Goal: Task Accomplishment & Management: Use online tool/utility

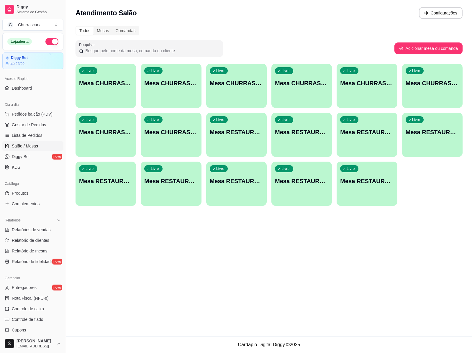
click at [430, 80] on p "Mesa CHURRASCARIA 6" at bounding box center [431, 83] width 53 height 8
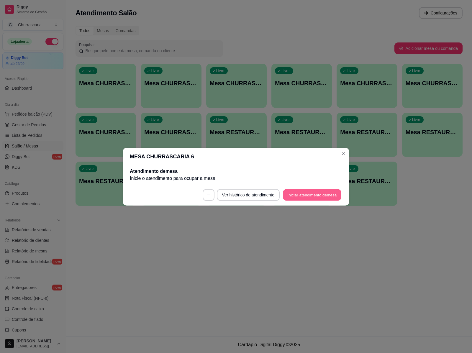
click at [300, 195] on button "Iniciar atendimento de mesa" at bounding box center [312, 194] width 58 height 11
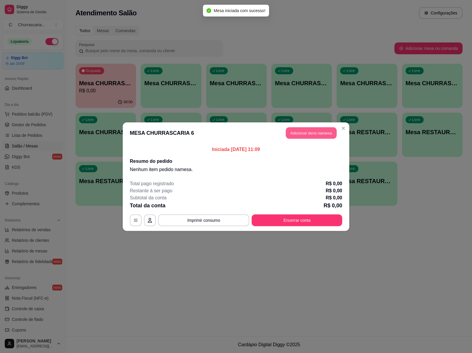
click at [309, 134] on button "Adicionar itens na mesa" at bounding box center [311, 132] width 51 height 11
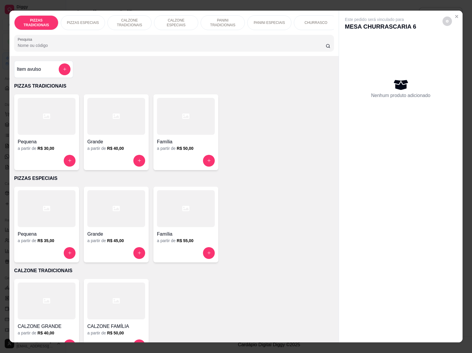
scroll to position [0, 192]
click at [313, 21] on p "CERVEJAS" at bounding box center [310, 22] width 19 height 5
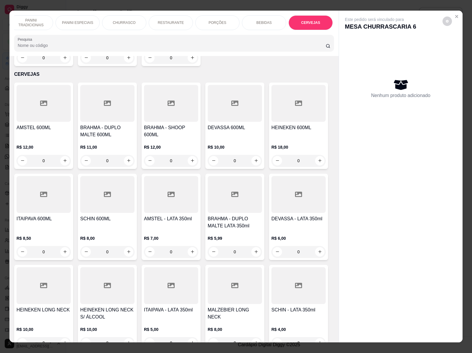
scroll to position [11, 0]
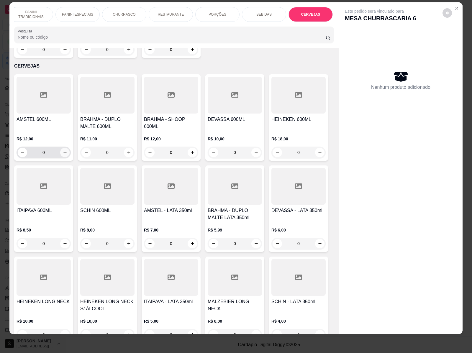
click at [63, 151] on icon "increase-product-quantity" at bounding box center [64, 152] width 3 height 3
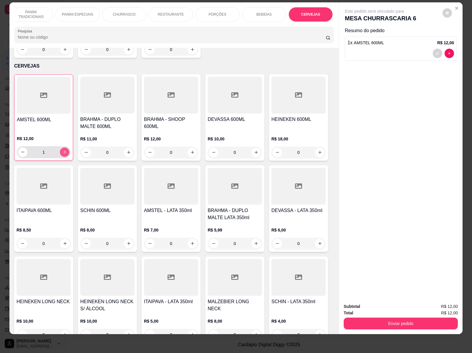
type input "1"
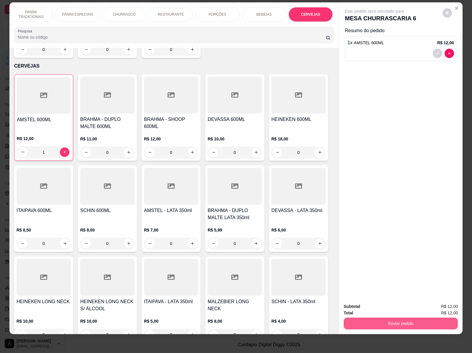
click at [409, 317] on button "Enviar pedido" at bounding box center [400, 323] width 114 height 12
click at [437, 303] on button "Sim, quero registrar" at bounding box center [436, 303] width 44 height 11
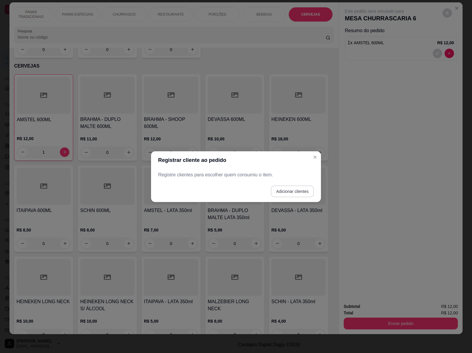
click at [291, 191] on button "Adicionar clientes" at bounding box center [292, 191] width 43 height 12
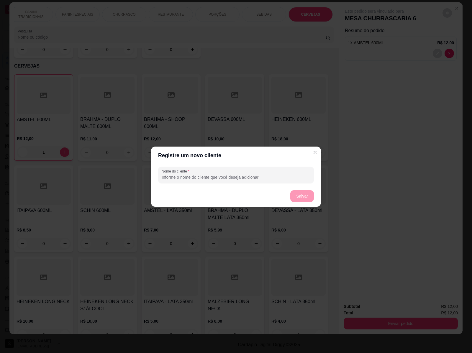
click at [190, 169] on label "Nome do cliente" at bounding box center [176, 171] width 29 height 5
click at [190, 174] on input "Nome do cliente" at bounding box center [236, 177] width 149 height 6
type input "casal"
click at [299, 195] on button "Salvar" at bounding box center [302, 196] width 24 height 12
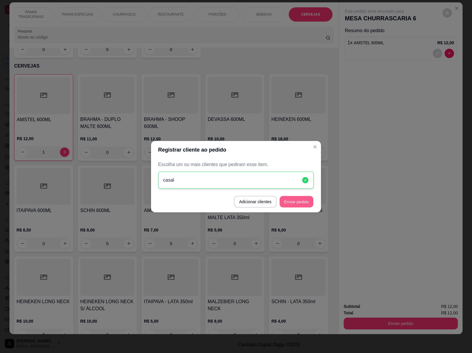
click at [302, 203] on button "Enviar pedido" at bounding box center [296, 201] width 34 height 11
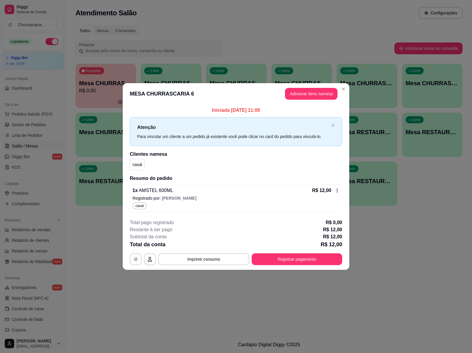
click at [341, 89] on div "Livre Mesa CHURRASCARIA 4" at bounding box center [366, 82] width 60 height 37
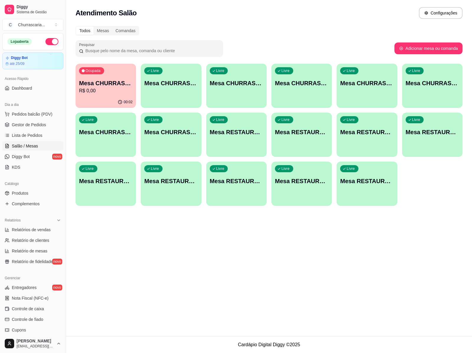
click at [111, 90] on p "R$ 0,00" at bounding box center [105, 90] width 53 height 7
